Goal: Task Accomplishment & Management: Use online tool/utility

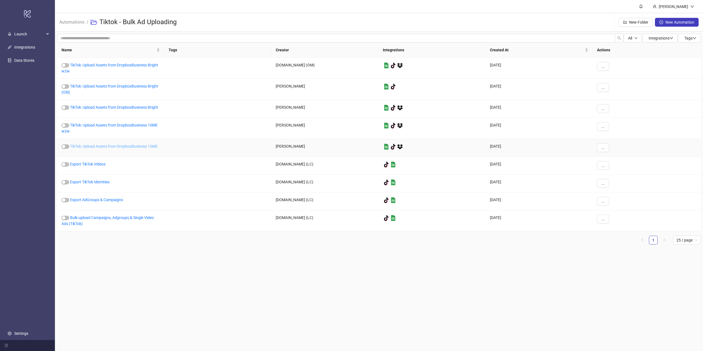
click at [117, 146] on link "TikTok: Upload Assets from DropboxBusiness 10ME" at bounding box center [114, 146] width 88 height 4
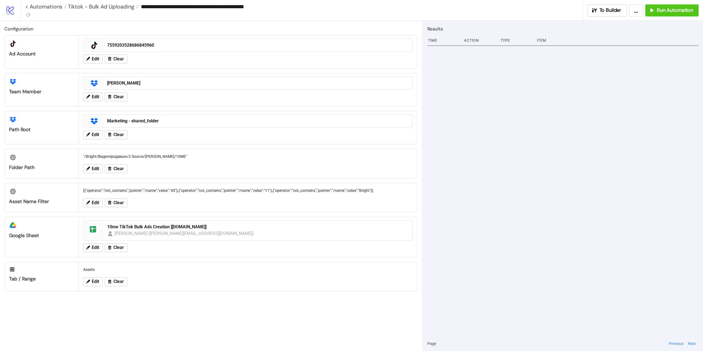
click at [481, 114] on div at bounding box center [562, 190] width 271 height 292
click at [520, 155] on div at bounding box center [562, 190] width 271 height 292
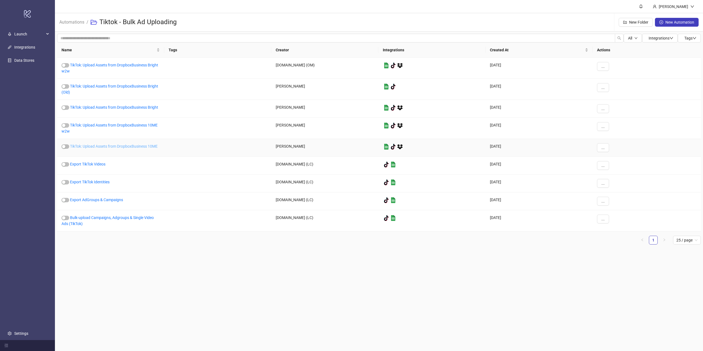
click at [115, 148] on link "TikTok: Upload Assets from DropboxBusiness 10ME" at bounding box center [114, 146] width 88 height 4
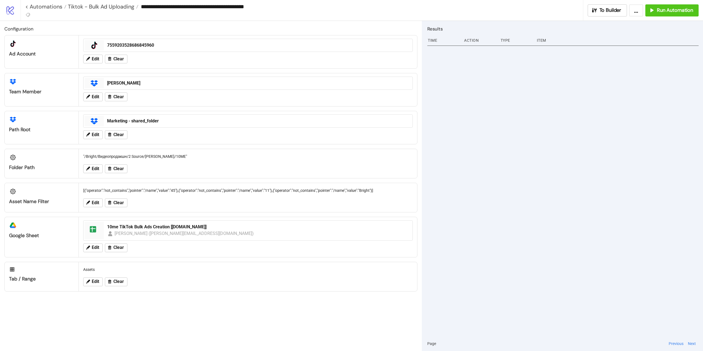
click at [571, 148] on div at bounding box center [562, 190] width 271 height 292
click at [92, 248] on span "Edit" at bounding box center [95, 247] width 7 height 5
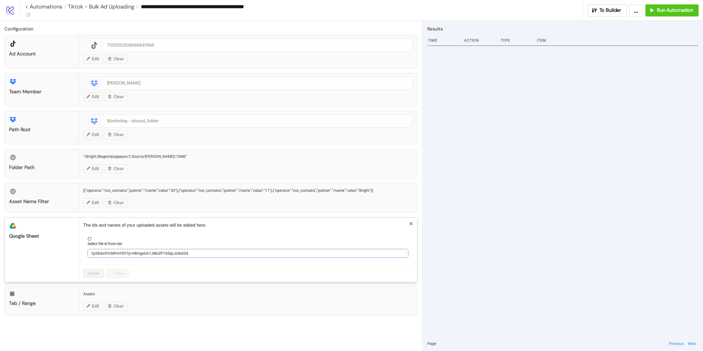
click at [101, 252] on span "1p2krbcPmSIPmY5Y7p-H8mgsUn1JMcZP16SqLzU6xIS4" at bounding box center [248, 253] width 314 height 8
click at [144, 249] on span "10me TikTok Bulk Ads Creation [[DOMAIN_NAME]]" at bounding box center [248, 253] width 314 height 8
click at [502, 244] on div at bounding box center [562, 190] width 271 height 292
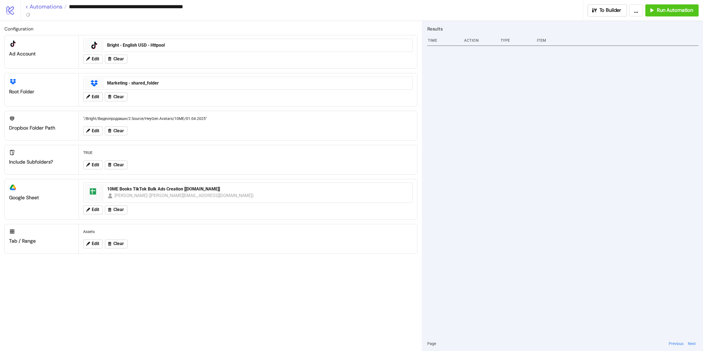
click at [55, 5] on link "< Automations" at bounding box center [45, 6] width 41 height 5
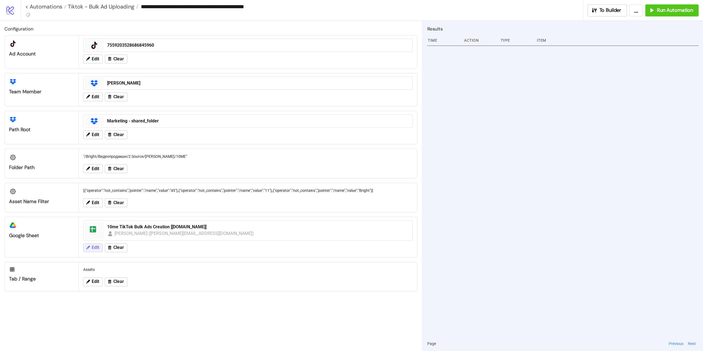
click at [97, 247] on span "Edit" at bounding box center [95, 247] width 7 height 5
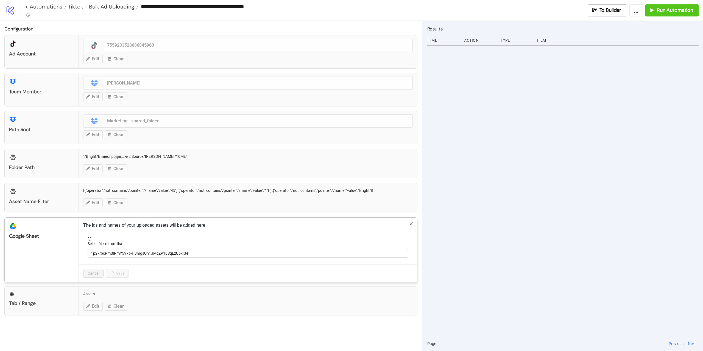
click at [132, 248] on div "Select file id from list" at bounding box center [248, 245] width 321 height 8
click at [134, 252] on span "1p2krbcPmSIPmY5Y7p-H8mgsUn1JMcZP16SqLzU6xIS4" at bounding box center [248, 253] width 314 height 8
click at [154, 253] on span "10me TikTok Bulk Ads Creation [[DOMAIN_NAME]]" at bounding box center [248, 253] width 314 height 8
